Goal: Task Accomplishment & Management: Use online tool/utility

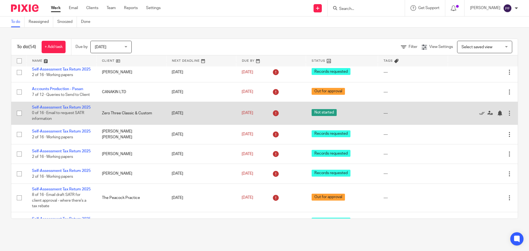
scroll to position [139, 0]
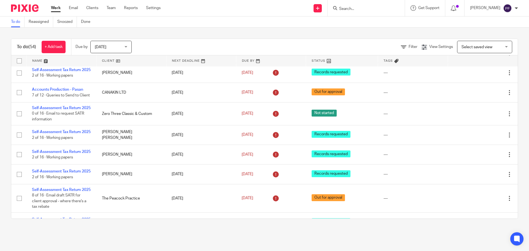
click at [56, 6] on link "Work" at bounding box center [56, 8] width 10 height 6
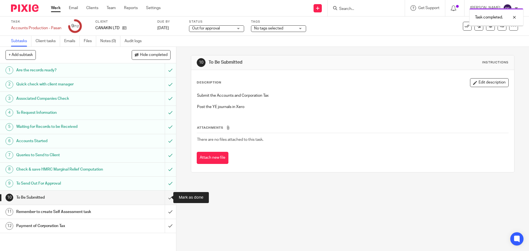
click at [164, 200] on input "submit" at bounding box center [88, 198] width 176 height 14
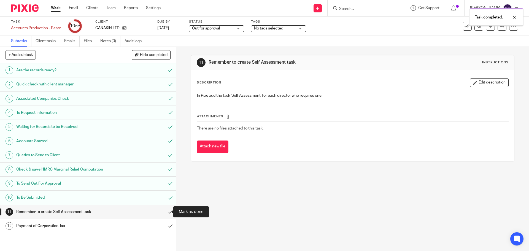
click at [164, 219] on input "submit" at bounding box center [88, 212] width 176 height 14
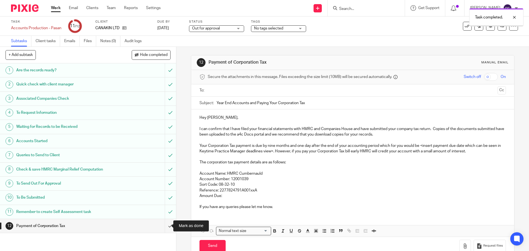
click at [164, 228] on input "submit" at bounding box center [88, 226] width 176 height 14
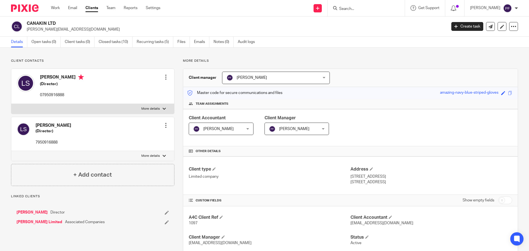
scroll to position [66, 0]
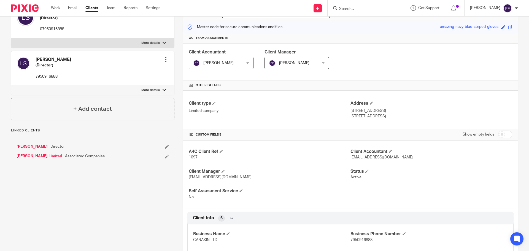
click at [33, 147] on link "[PERSON_NAME]" at bounding box center [32, 147] width 31 height 6
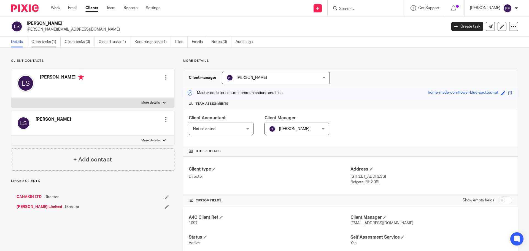
click at [43, 42] on link "Open tasks (1)" at bounding box center [45, 42] width 29 height 11
